Goal: Task Accomplishment & Management: Manage account settings

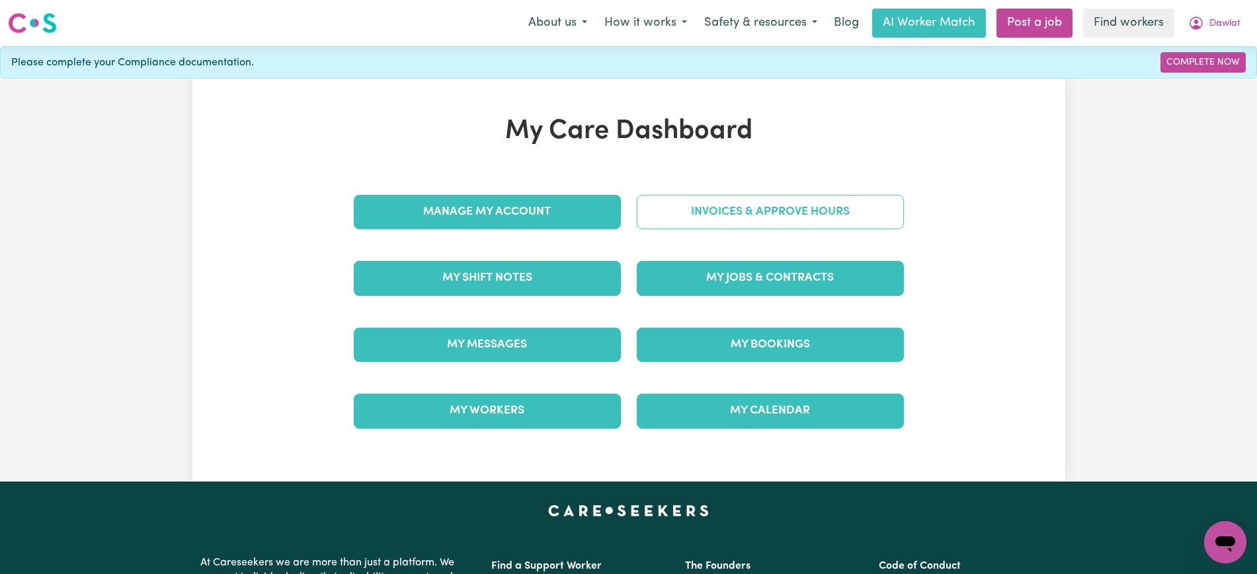
click at [707, 206] on link "Invoices & Approve Hours" at bounding box center [770, 212] width 267 height 34
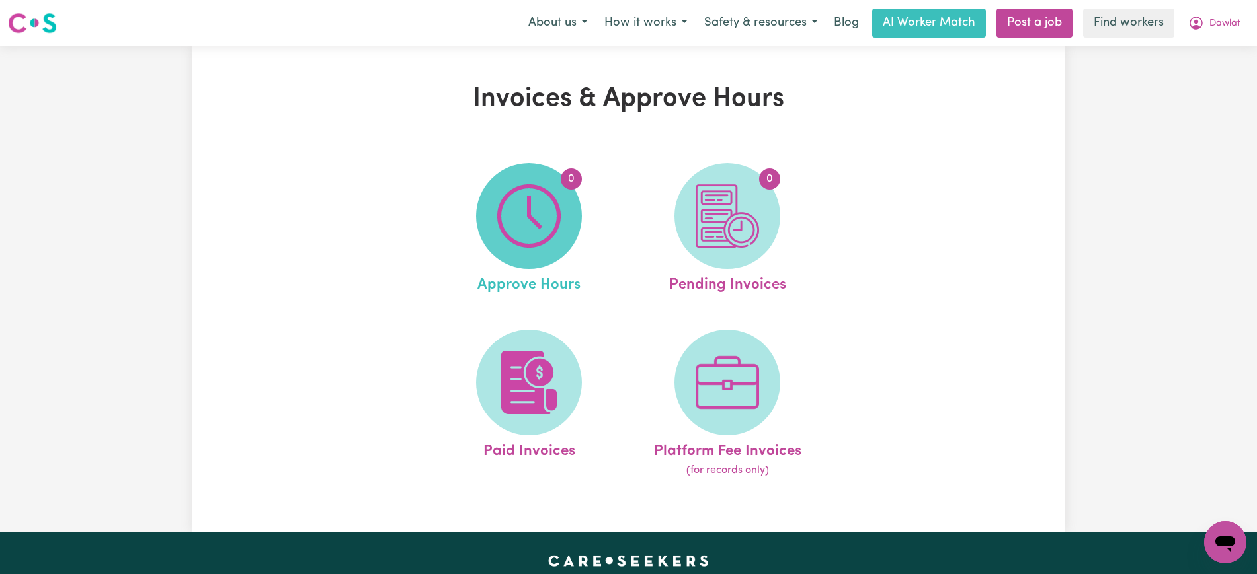
click at [491, 215] on span "0" at bounding box center [529, 216] width 106 height 106
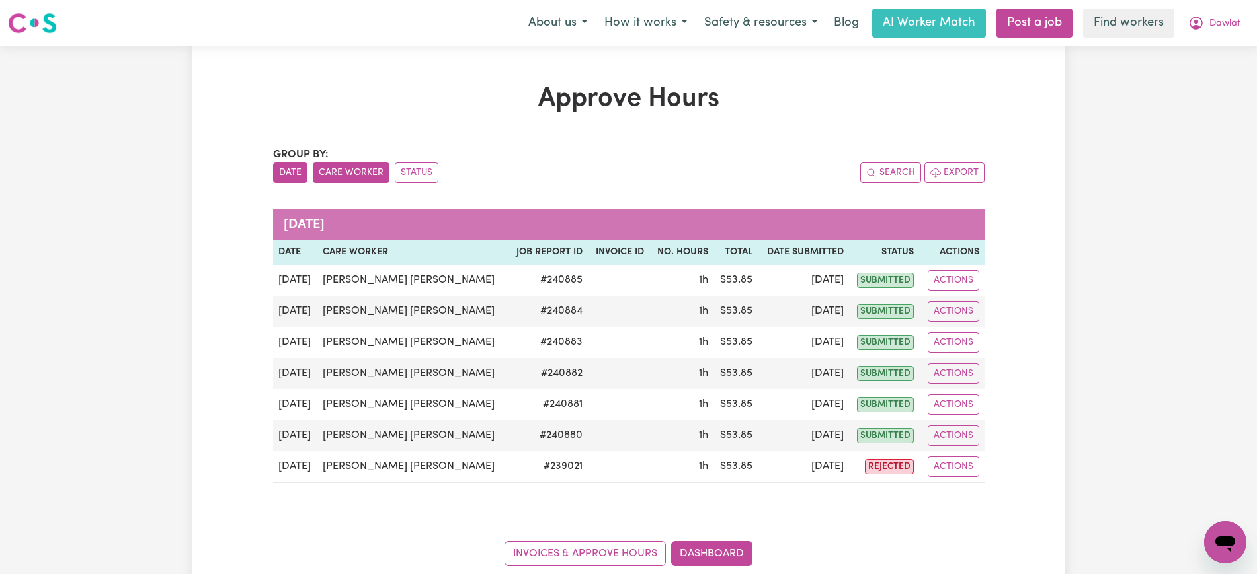
click at [327, 180] on button "Care Worker" at bounding box center [351, 173] width 77 height 20
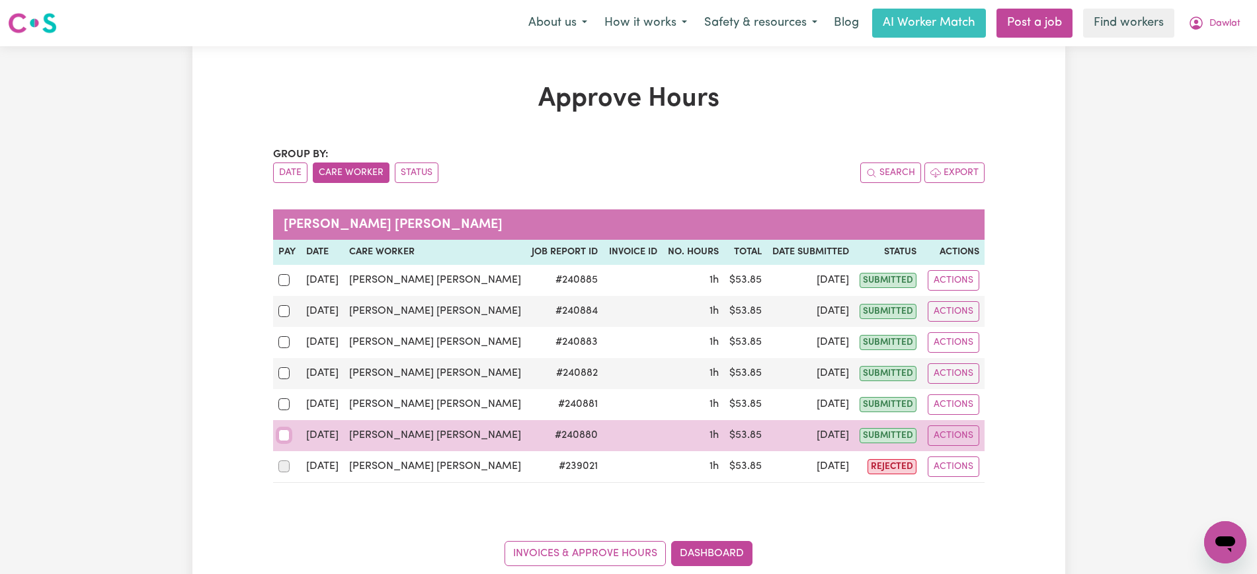
click at [284, 437] on input "checkbox" at bounding box center [284, 436] width 12 height 12
checkbox input "true"
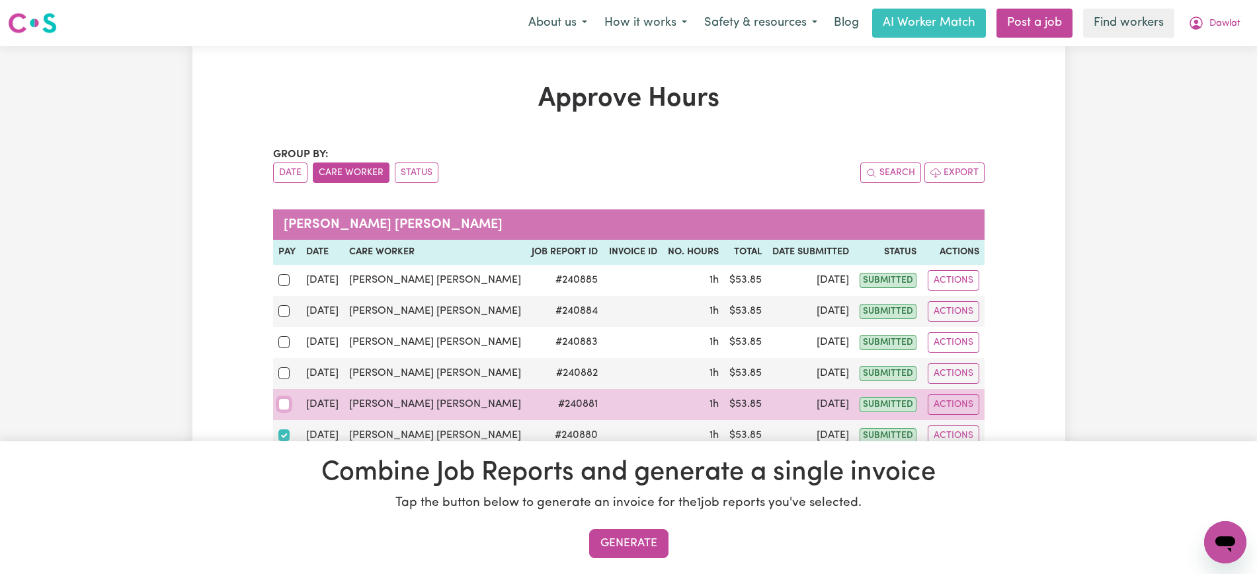
click at [284, 408] on input "checkbox" at bounding box center [284, 405] width 12 height 12
checkbox input "true"
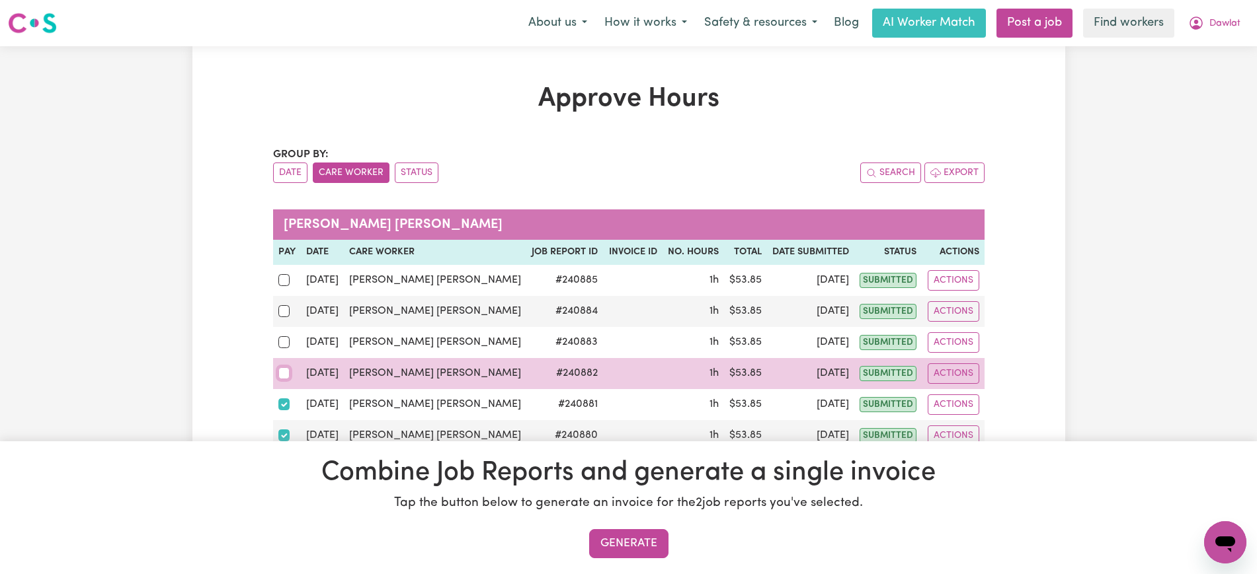
click at [285, 372] on input "checkbox" at bounding box center [284, 374] width 12 height 12
checkbox input "true"
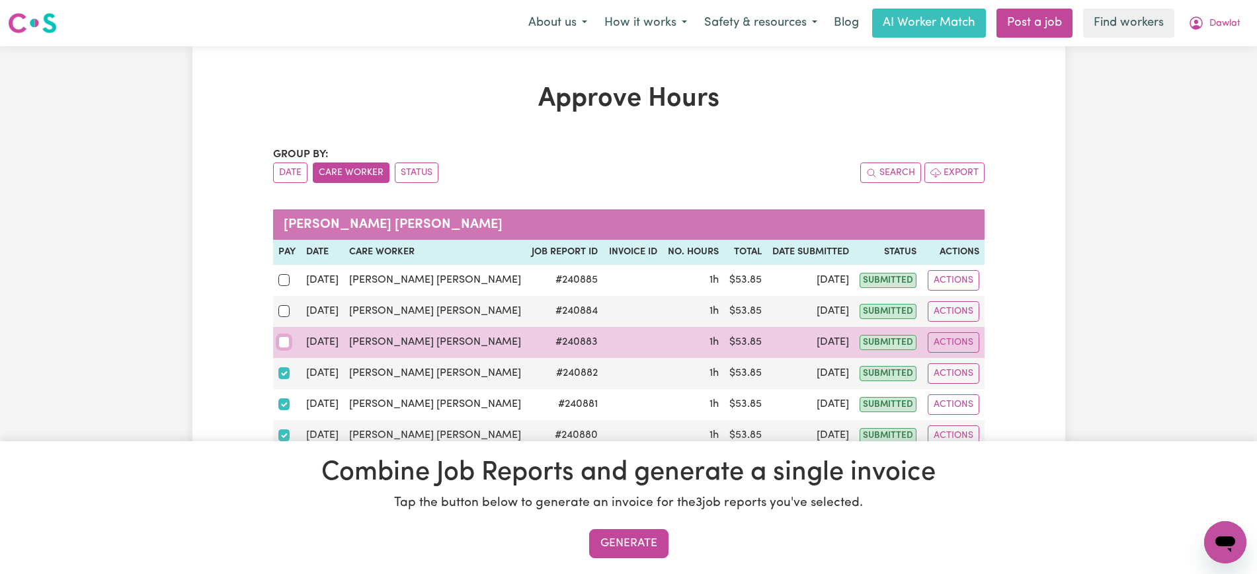
click at [282, 345] on input "checkbox" at bounding box center [284, 342] width 12 height 12
checkbox input "true"
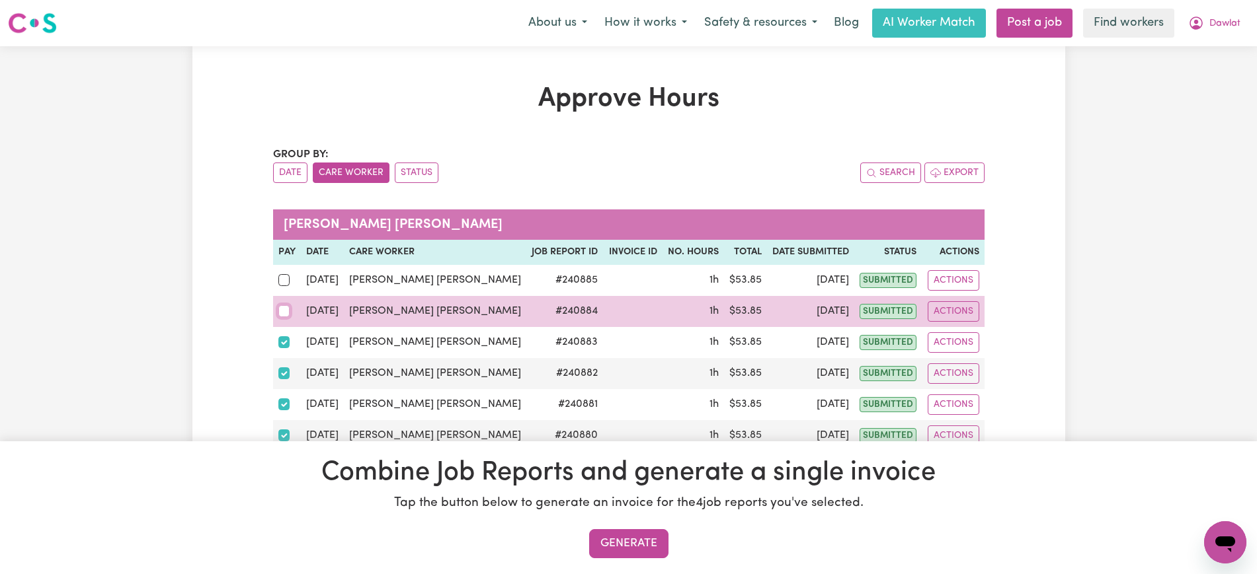
click at [282, 307] on input "checkbox" at bounding box center [284, 311] width 12 height 12
checkbox input "true"
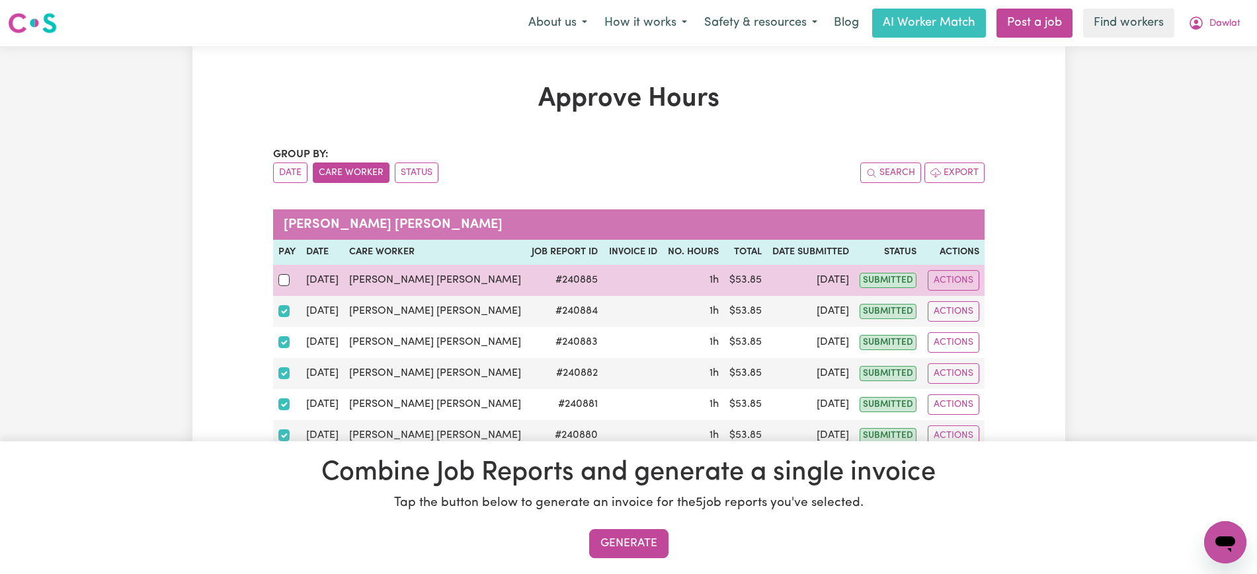
click at [273, 275] on td at bounding box center [287, 280] width 28 height 31
click at [277, 275] on td at bounding box center [287, 280] width 28 height 31
click at [285, 279] on input "checkbox" at bounding box center [284, 280] width 12 height 12
checkbox input "true"
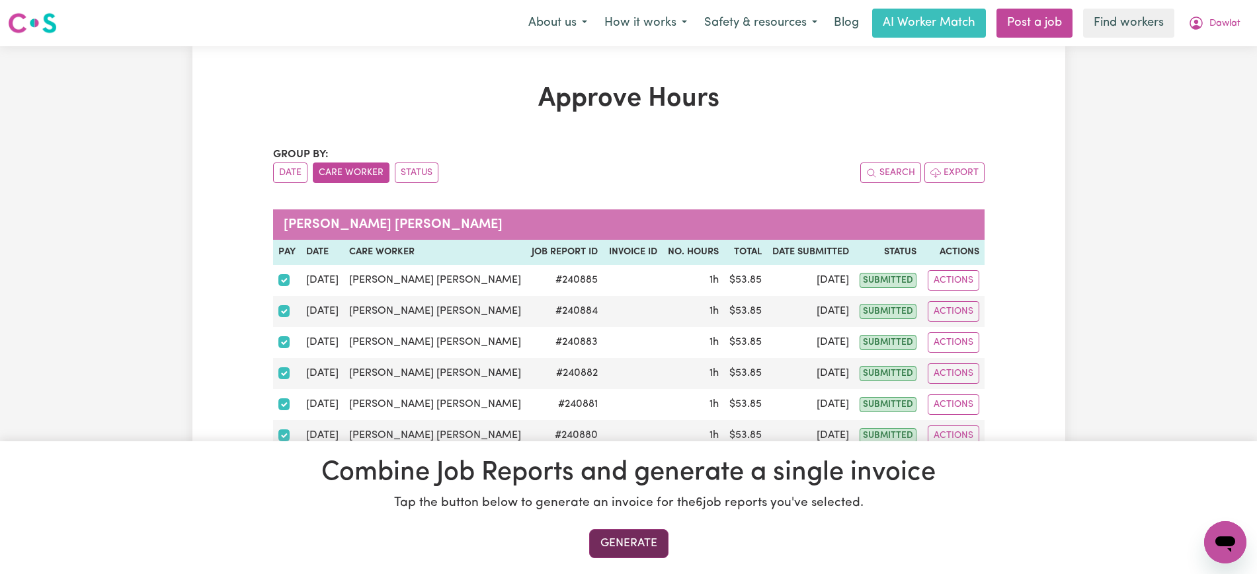
click at [654, 548] on button "Generate" at bounding box center [628, 543] width 79 height 29
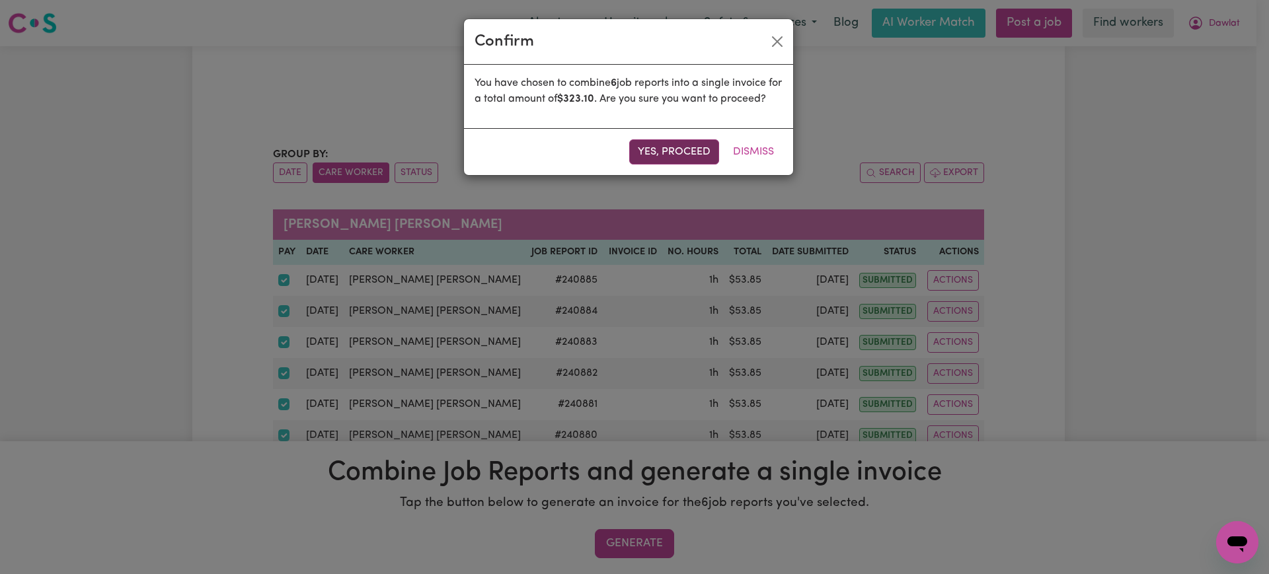
click at [666, 165] on button "Yes, proceed" at bounding box center [674, 151] width 90 height 25
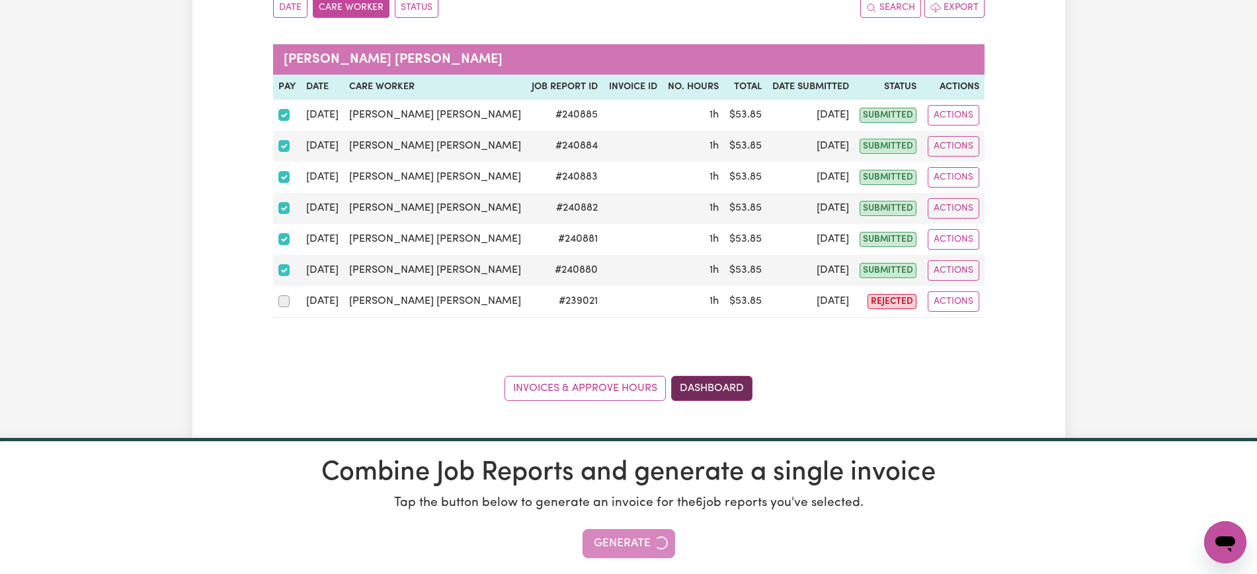
click at [709, 387] on link "Dashboard" at bounding box center [711, 388] width 81 height 25
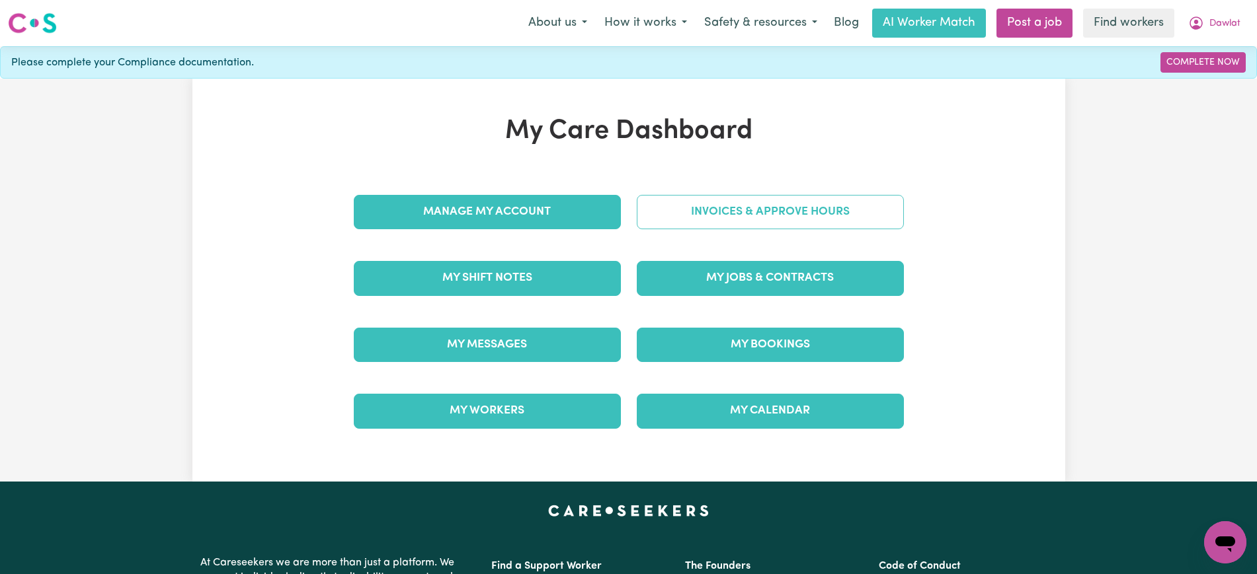
click at [728, 205] on link "Invoices & Approve Hours" at bounding box center [770, 212] width 267 height 34
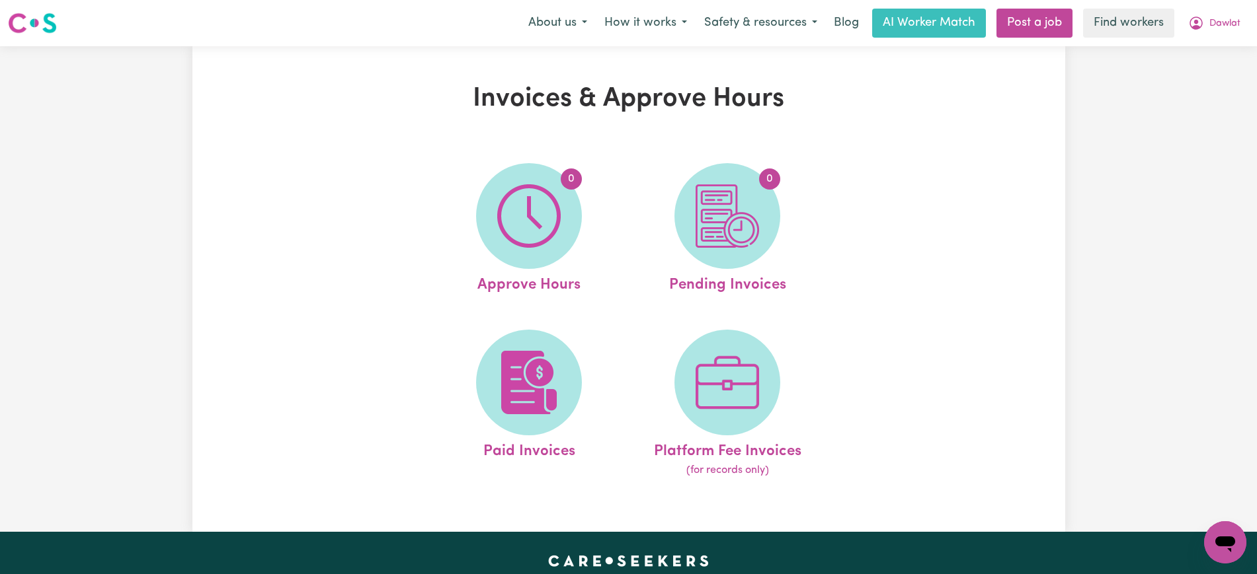
click at [777, 227] on span "0" at bounding box center [727, 216] width 106 height 106
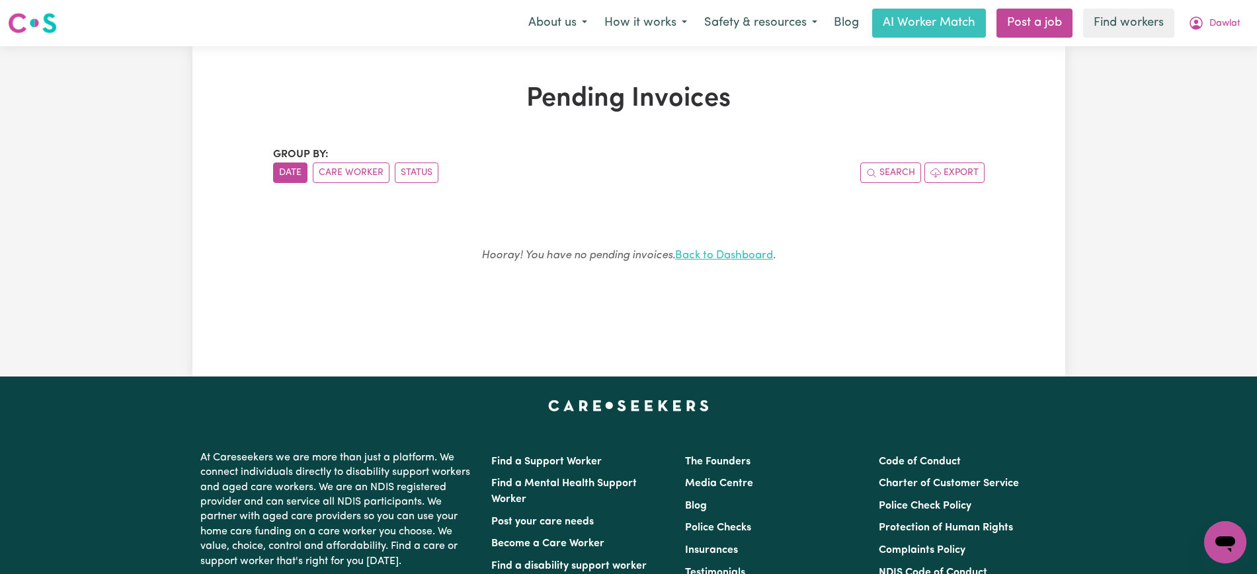
click at [721, 254] on link "Back to Dashboard" at bounding box center [724, 255] width 98 height 11
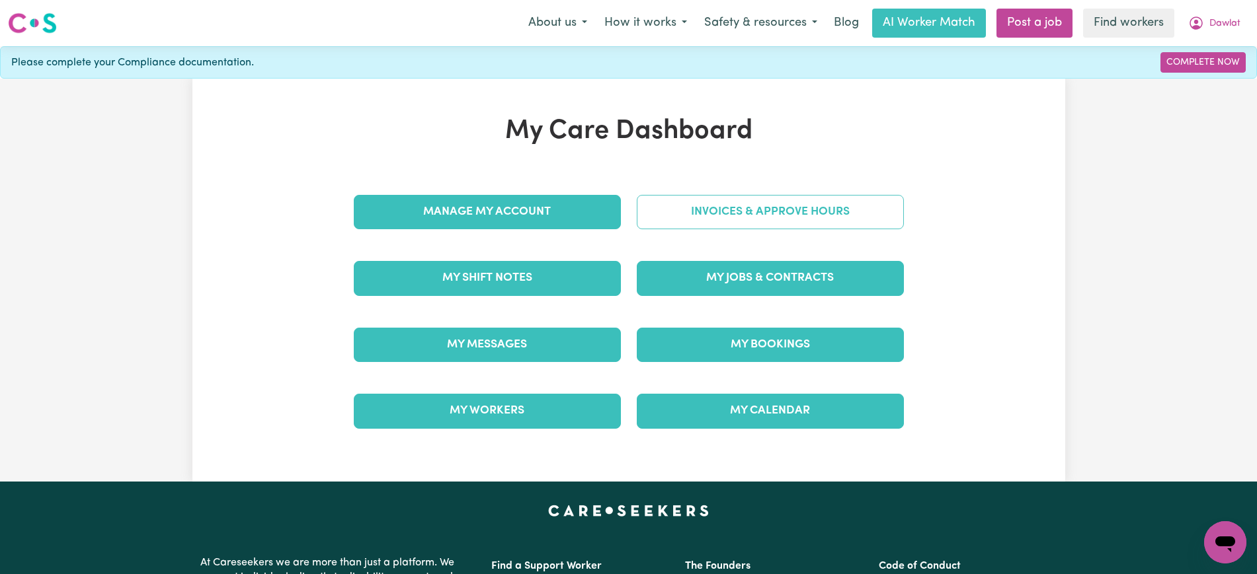
click at [726, 208] on link "Invoices & Approve Hours" at bounding box center [770, 212] width 267 height 34
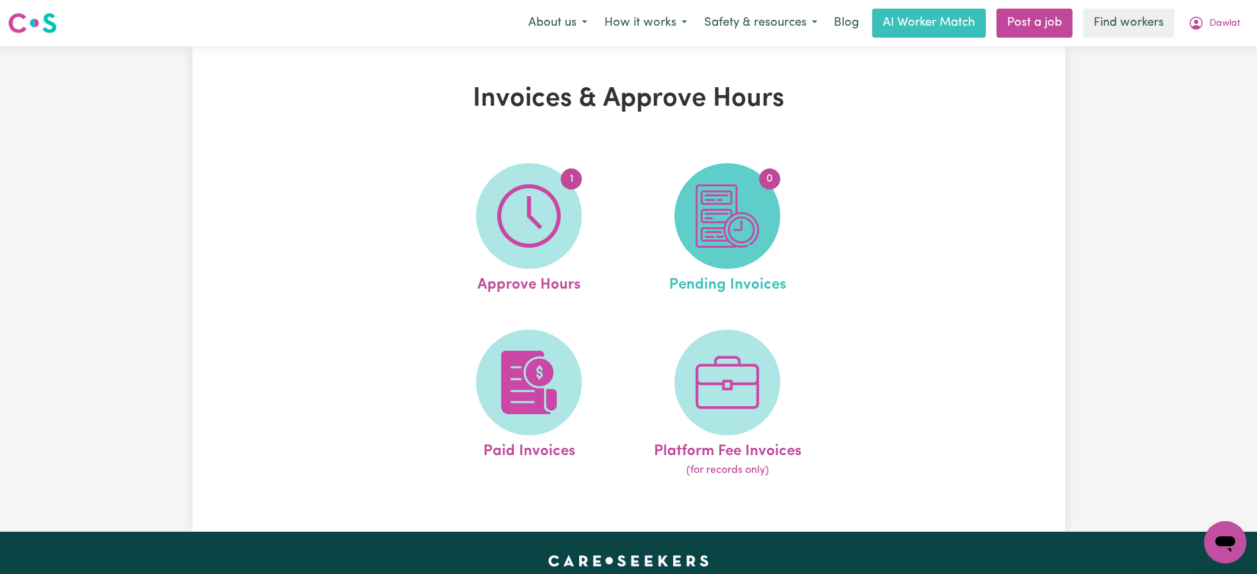
click at [732, 225] on img at bounding box center [726, 215] width 63 height 63
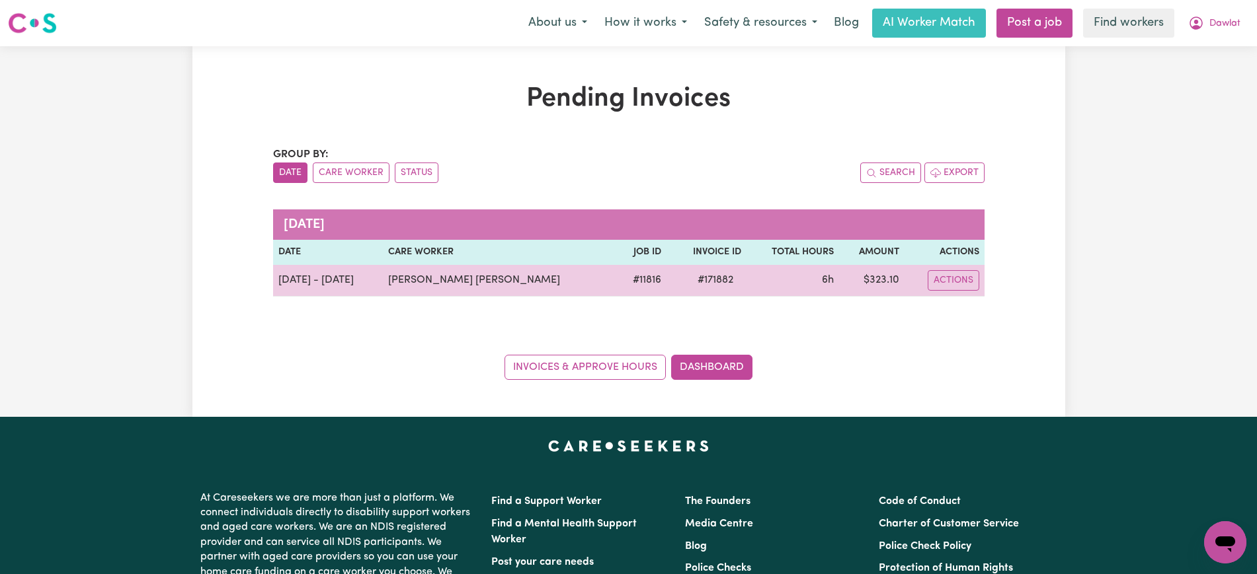
click at [711, 287] on span "# 171882" at bounding box center [715, 280] width 52 height 16
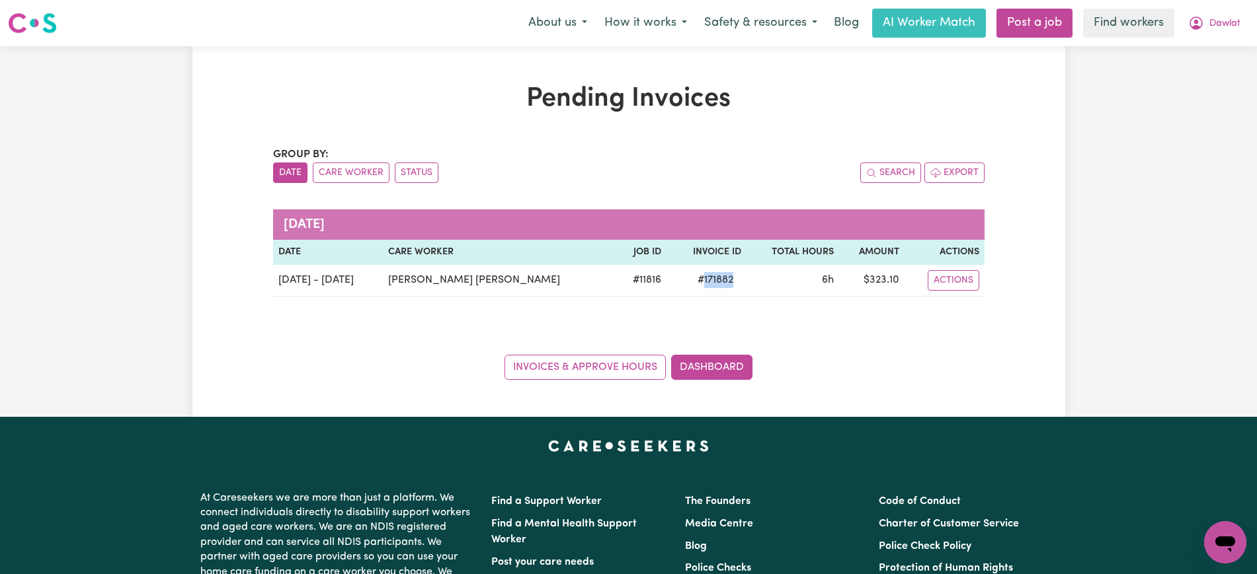
copy span "171882"
click at [1220, 15] on button "Dawlat" at bounding box center [1213, 23] width 69 height 28
click at [1196, 66] on link "Logout" at bounding box center [1196, 75] width 104 height 25
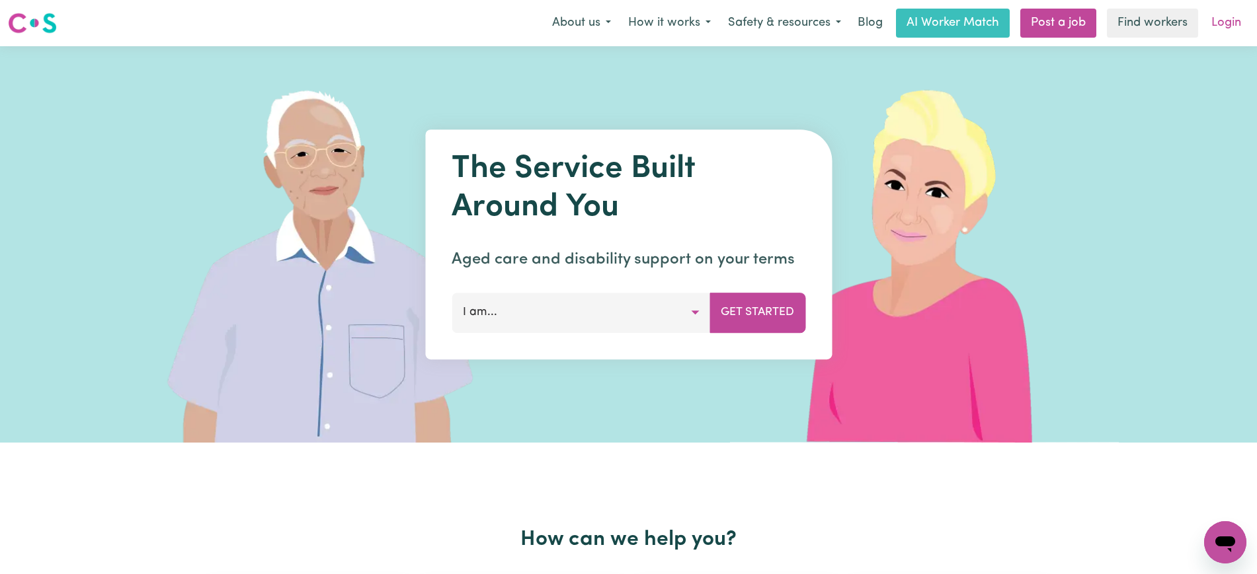
click at [1222, 22] on link "Login" at bounding box center [1226, 23] width 46 height 29
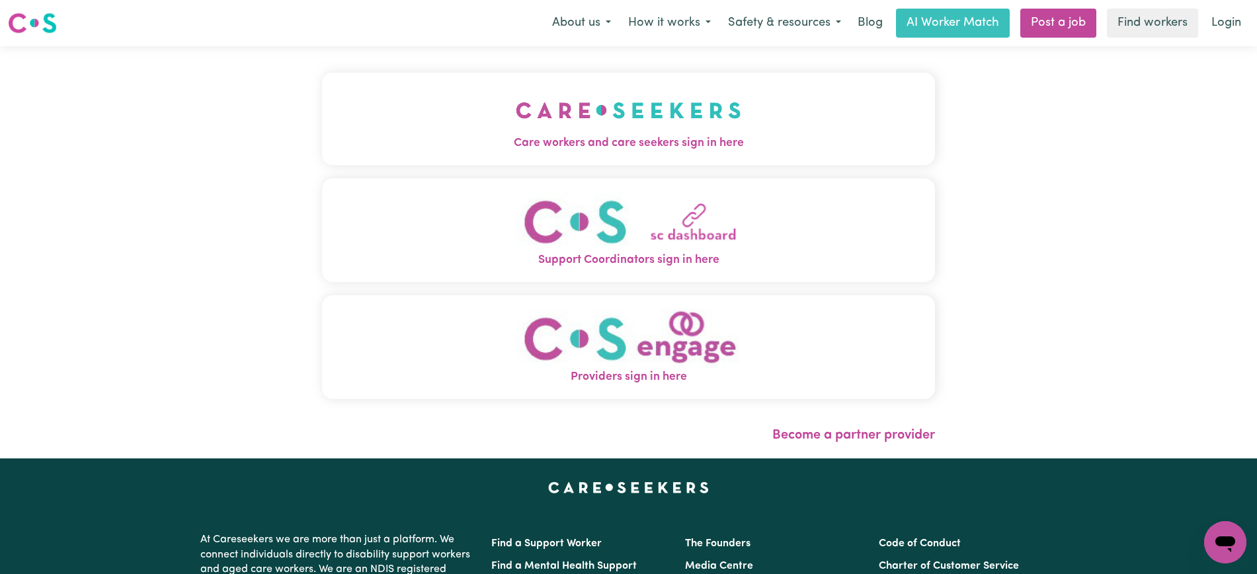
click at [500, 102] on button "Care workers and care seekers sign in here" at bounding box center [628, 119] width 613 height 93
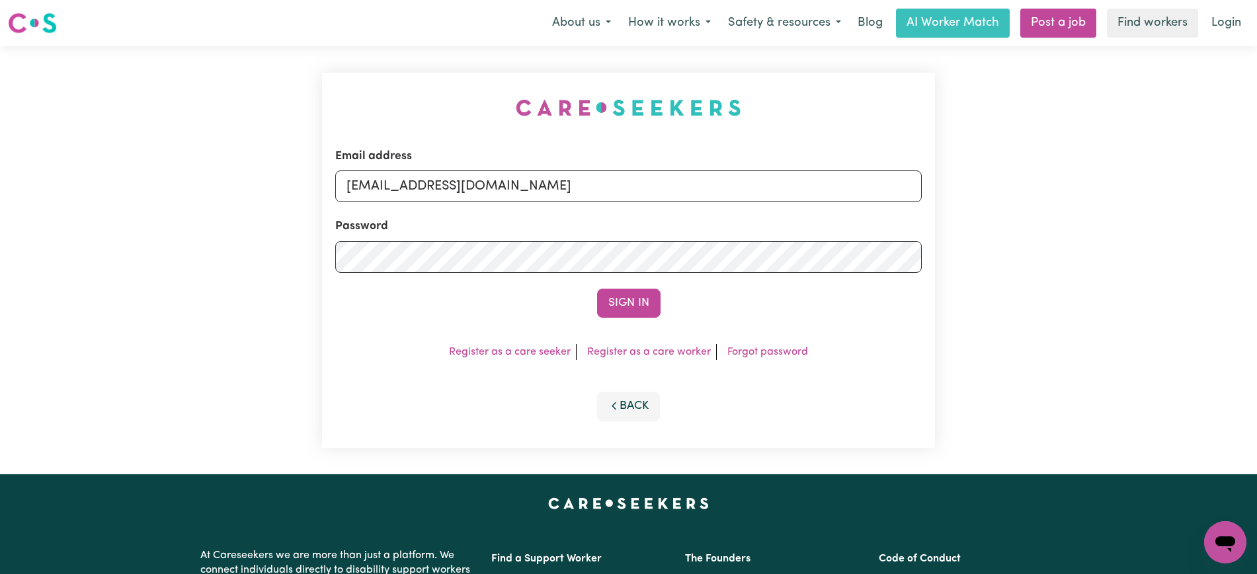
drag, startPoint x: 292, startPoint y: 83, endPoint x: 391, endPoint y: 81, distance: 98.5
click at [293, 81] on div "Email address [EMAIL_ADDRESS][DOMAIN_NAME] Password Sign In Register as a care …" at bounding box center [628, 260] width 1257 height 428
drag, startPoint x: 414, startPoint y: 192, endPoint x: 861, endPoint y: 165, distance: 448.3
click at [892, 185] on input "[EMAIL_ADDRESS][DOMAIN_NAME]" at bounding box center [628, 187] width 586 height 32
type input "[EMAIL_ADDRESS][DOMAIN_NAME]"
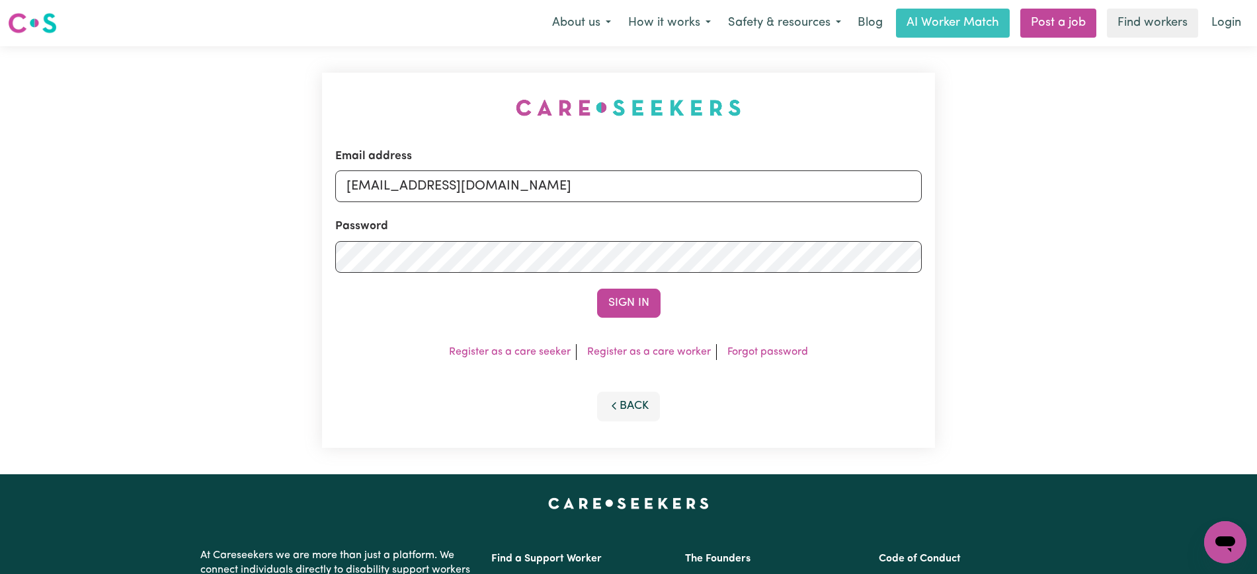
click at [597, 289] on button "Sign In" at bounding box center [628, 303] width 63 height 29
